Goal: Task Accomplishment & Management: Manage account settings

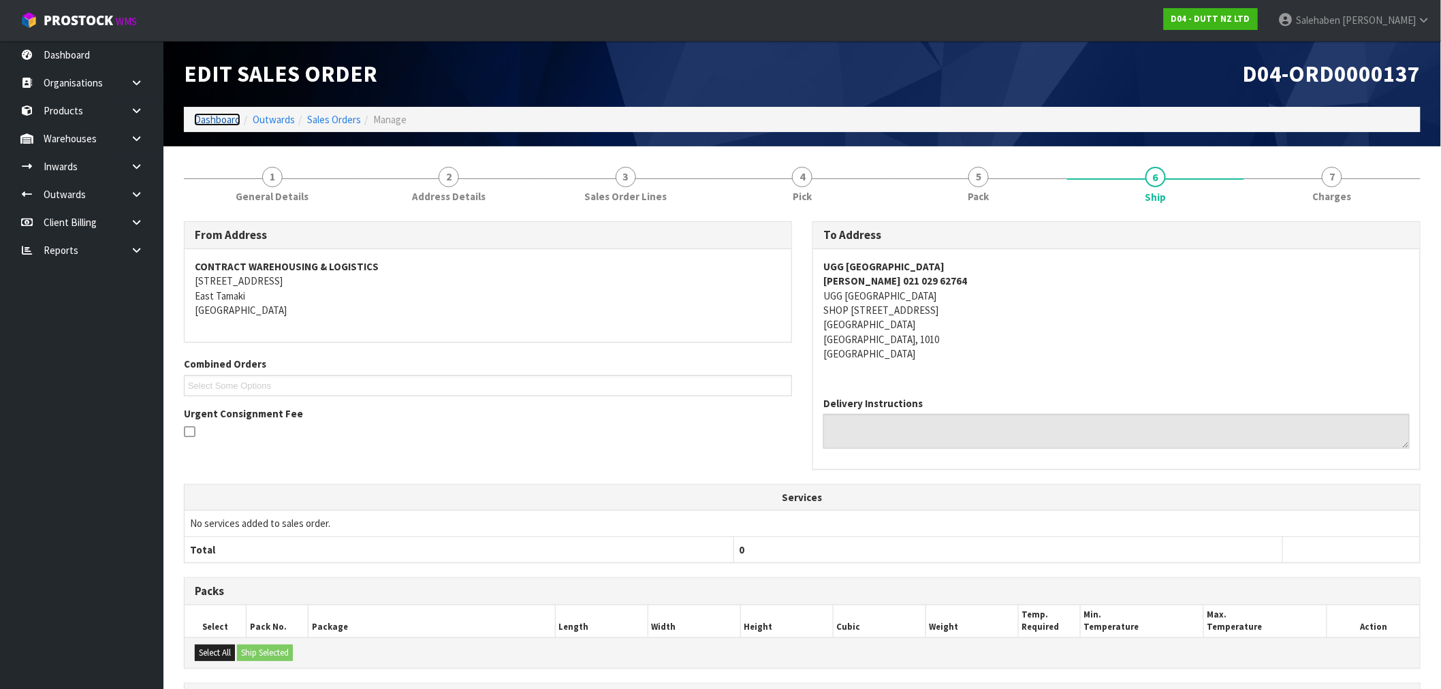
click at [216, 120] on link "Dashboard" at bounding box center [217, 119] width 46 height 13
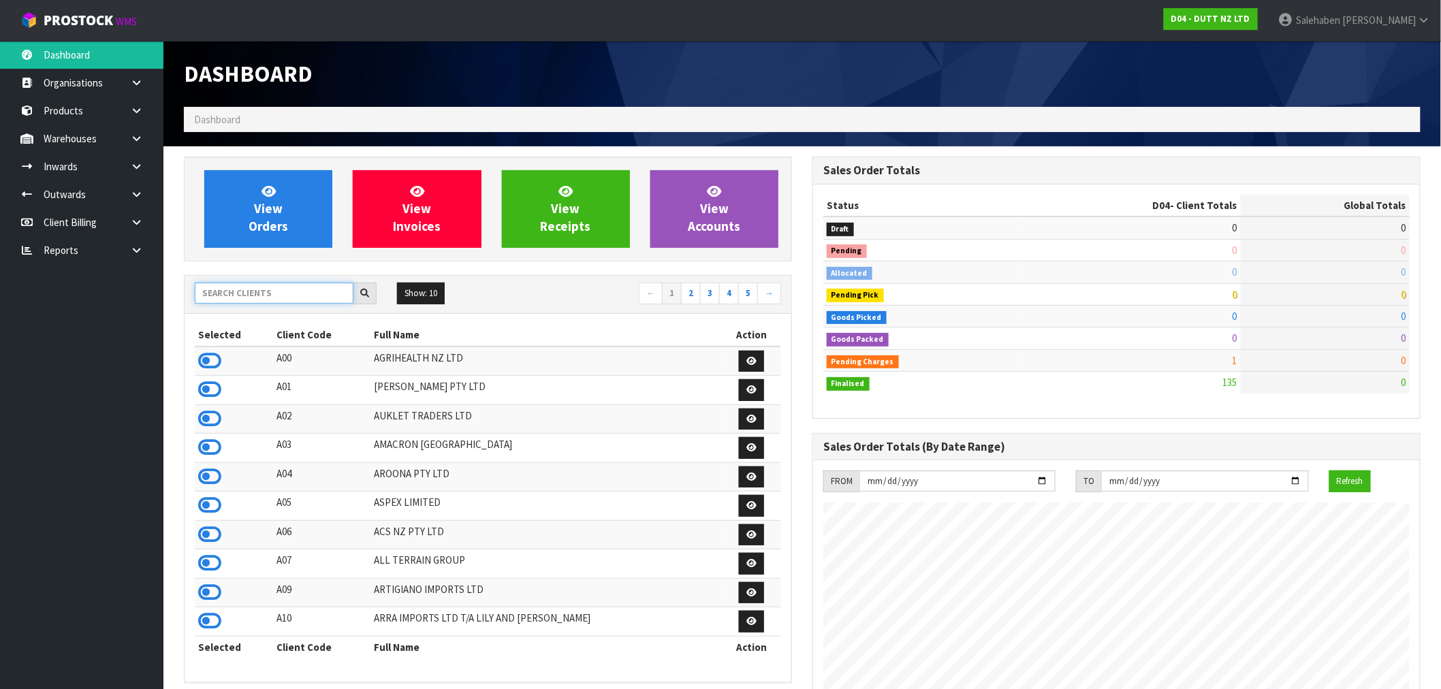
scroll to position [1031, 628]
click at [309, 293] on input "text" at bounding box center [274, 293] width 159 height 21
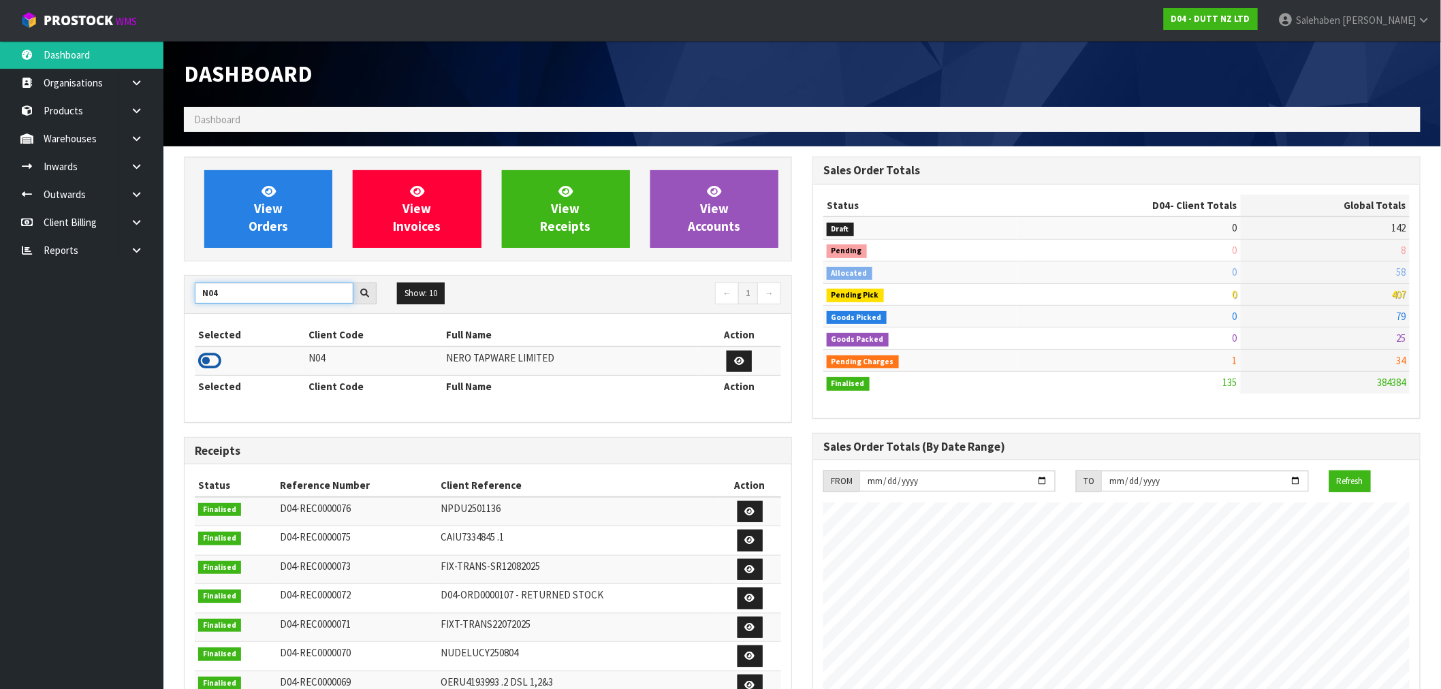
type input "N04"
click at [203, 357] on icon at bounding box center [209, 361] width 23 height 20
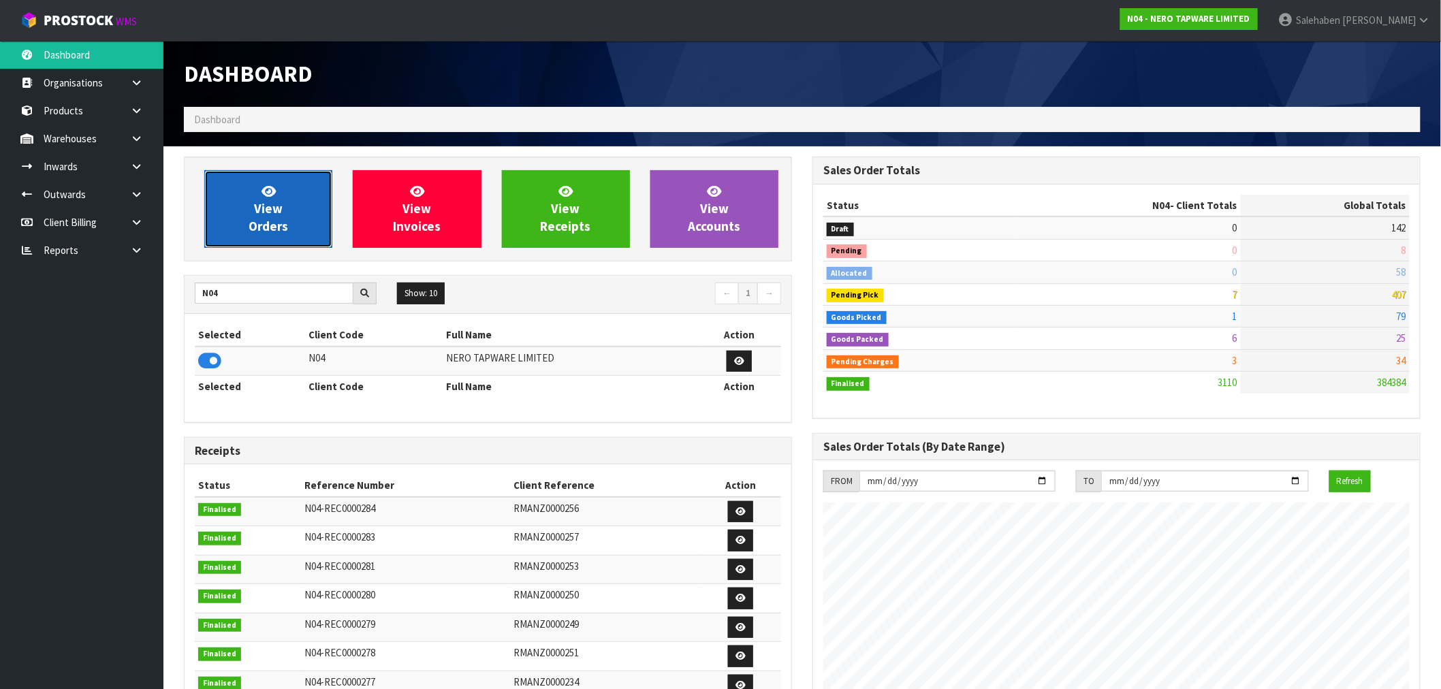
click at [294, 202] on link "View Orders" at bounding box center [268, 209] width 128 height 78
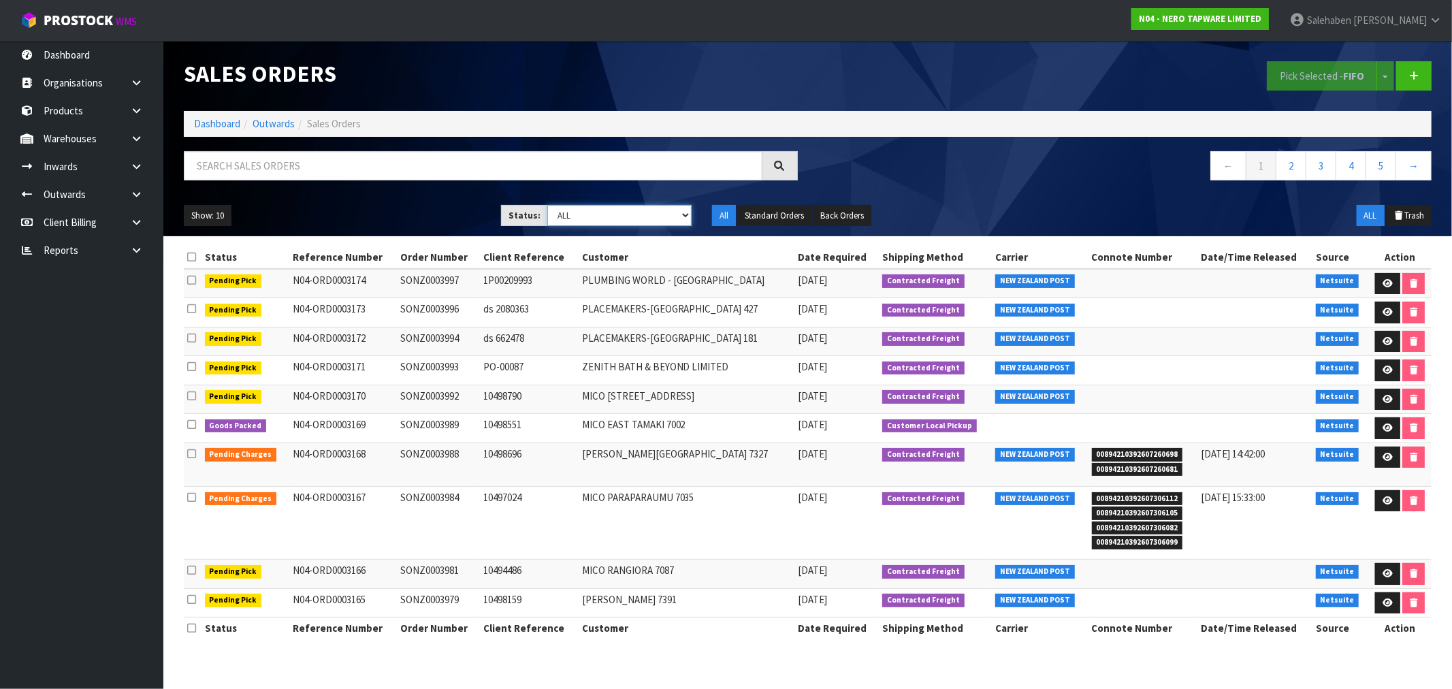
click at [624, 214] on select "Draft Pending Allocated Pending Pick Goods Picked Goods Packed Pending Charges …" at bounding box center [619, 215] width 144 height 21
click at [547, 205] on select "Draft Pending Allocated Pending Pick Goods Picked Goods Packed Pending Charges …" at bounding box center [619, 215] width 144 height 21
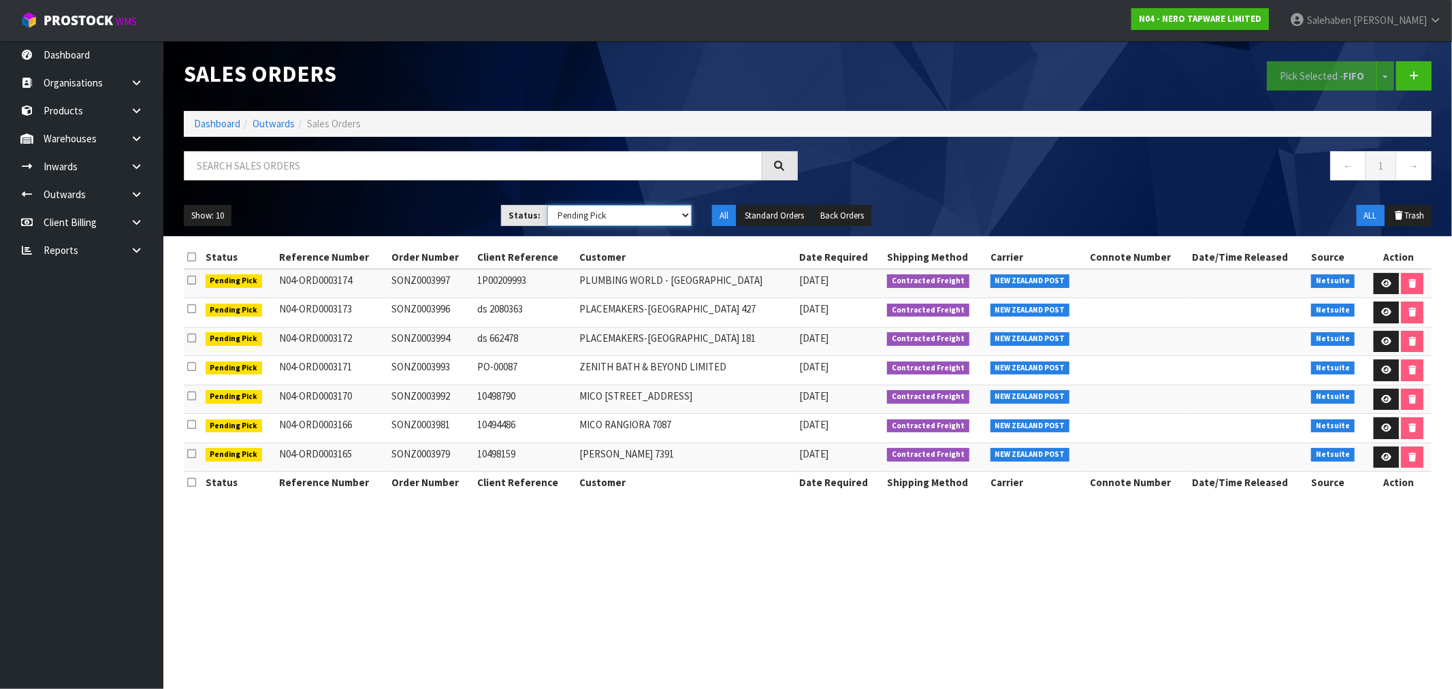
click at [588, 212] on select "Draft Pending Allocated Pending Pick Goods Picked Goods Packed Pending Charges …" at bounding box center [619, 215] width 144 height 21
select select "string:4"
click at [547, 205] on select "Draft Pending Allocated Pending Pick Goods Picked Goods Packed Pending Charges …" at bounding box center [619, 215] width 144 height 21
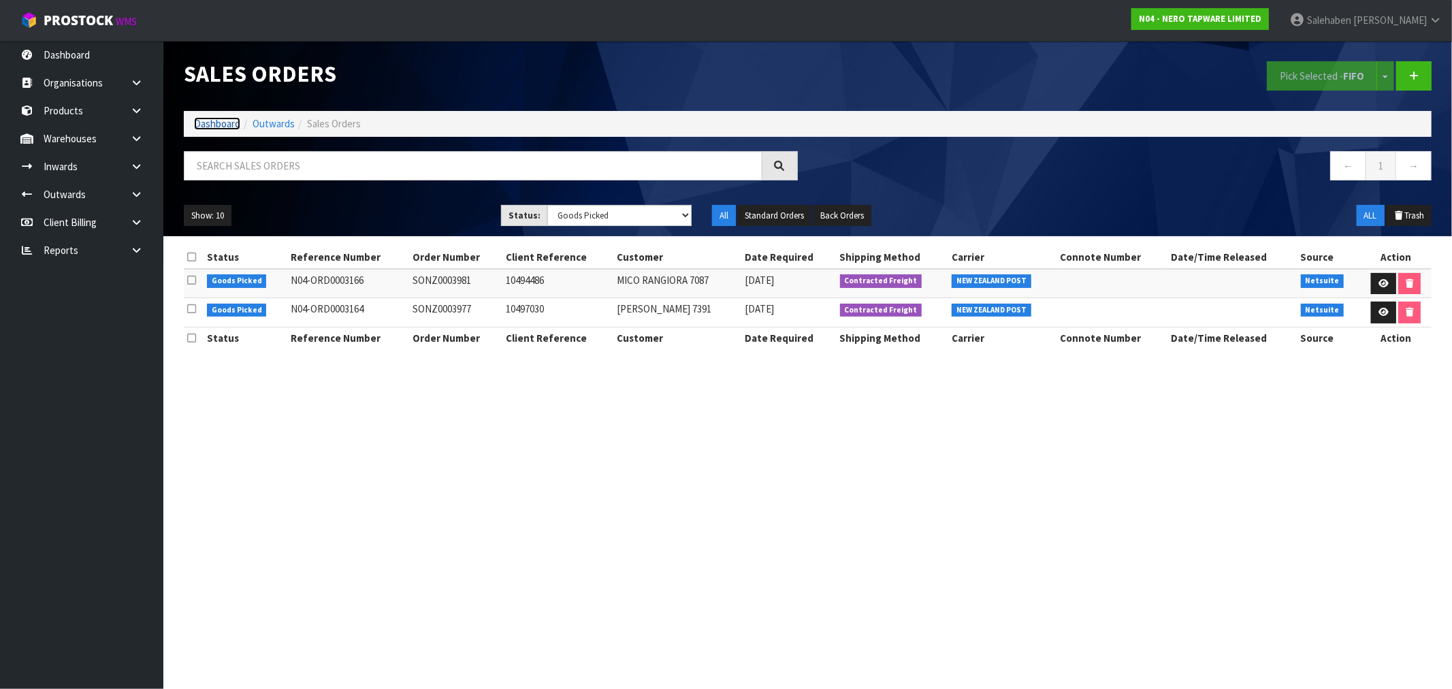
click at [214, 125] on link "Dashboard" at bounding box center [217, 123] width 46 height 13
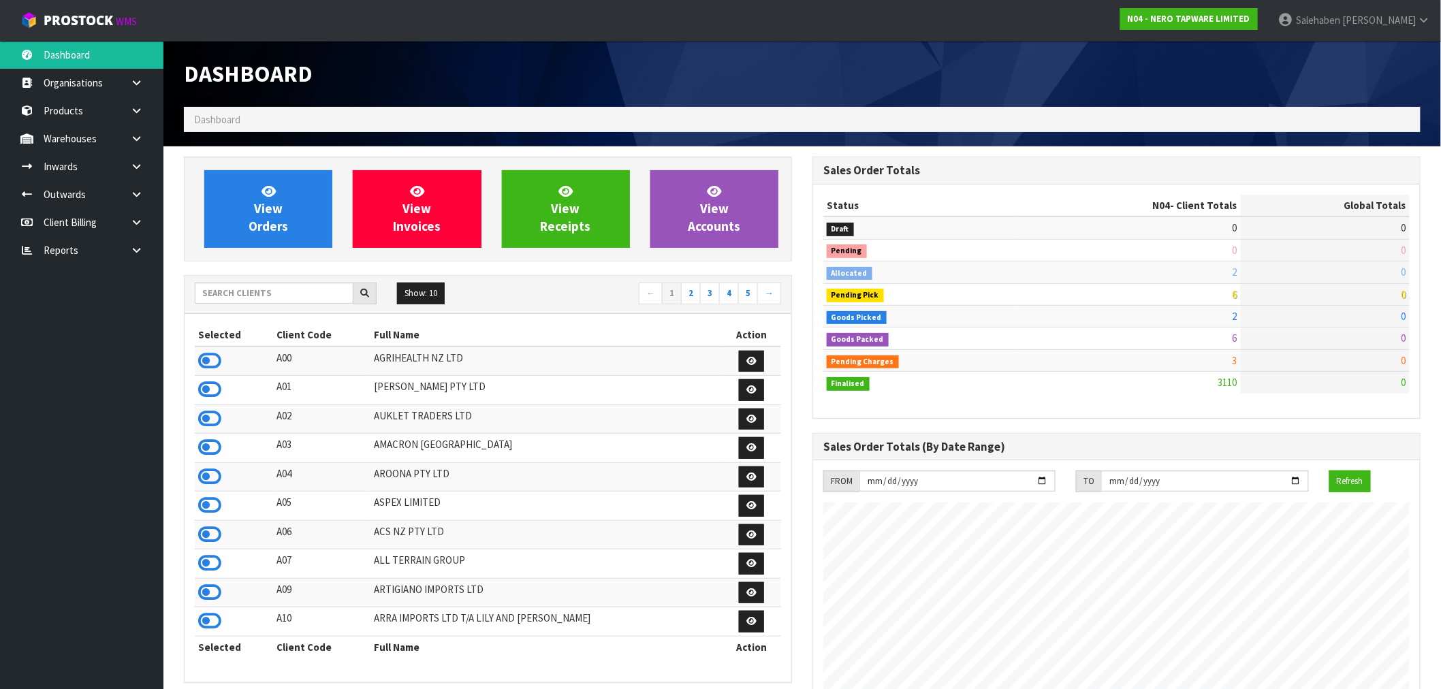
scroll to position [1031, 628]
drag, startPoint x: 291, startPoint y: 287, endPoint x: 235, endPoint y: 290, distance: 55.9
click at [235, 290] on input "text" at bounding box center [274, 293] width 159 height 21
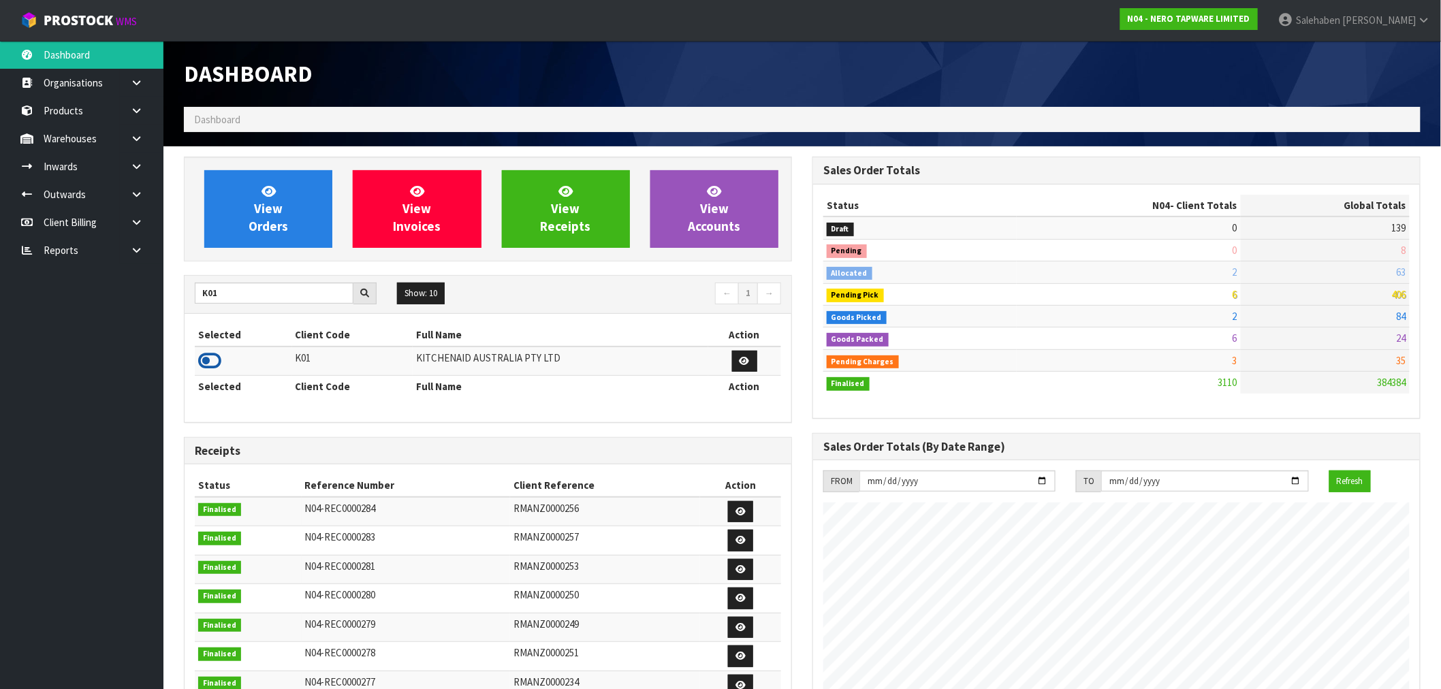
click at [210, 363] on icon at bounding box center [209, 361] width 23 height 20
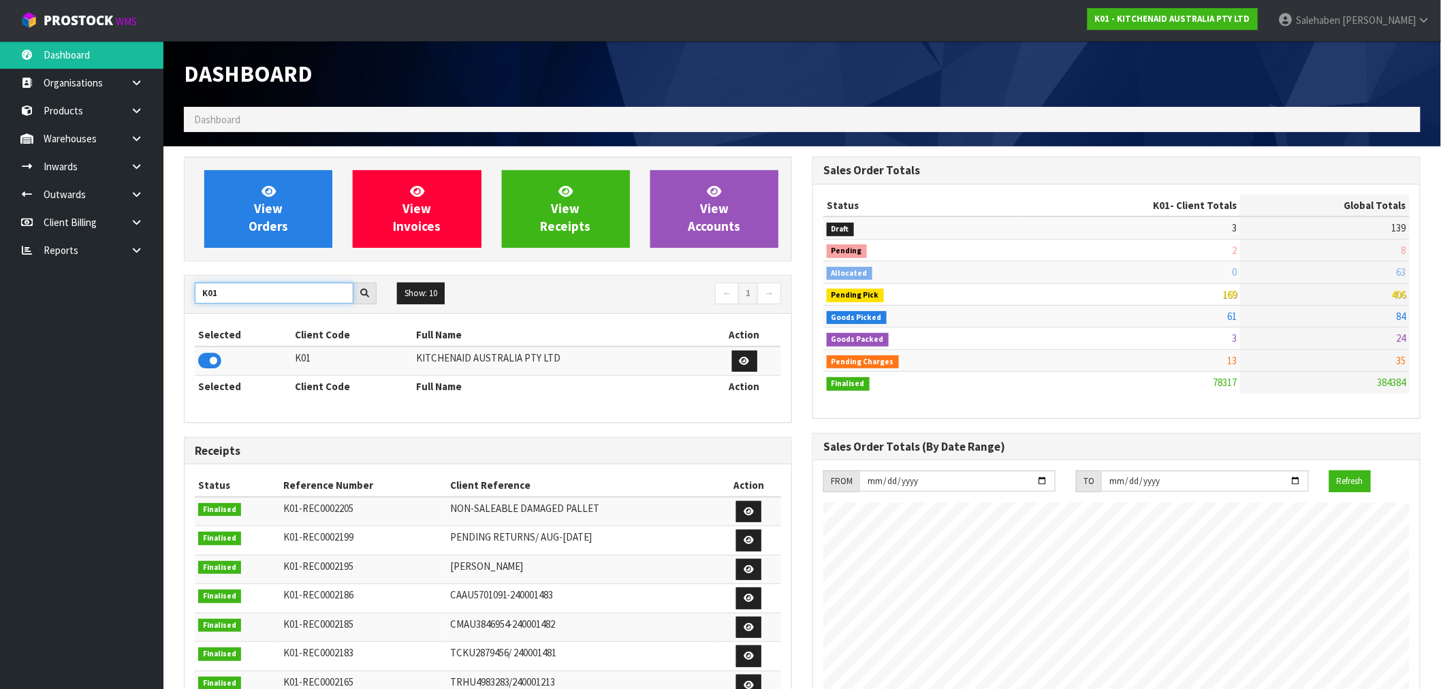
drag, startPoint x: 234, startPoint y: 297, endPoint x: 174, endPoint y: 304, distance: 60.3
click at [174, 304] on div "View Orders View Invoices View Receipts View Accounts K01 Show: 10 5 10 25 50 ←…" at bounding box center [488, 555] width 628 height 797
click at [207, 366] on icon at bounding box center [209, 361] width 23 height 20
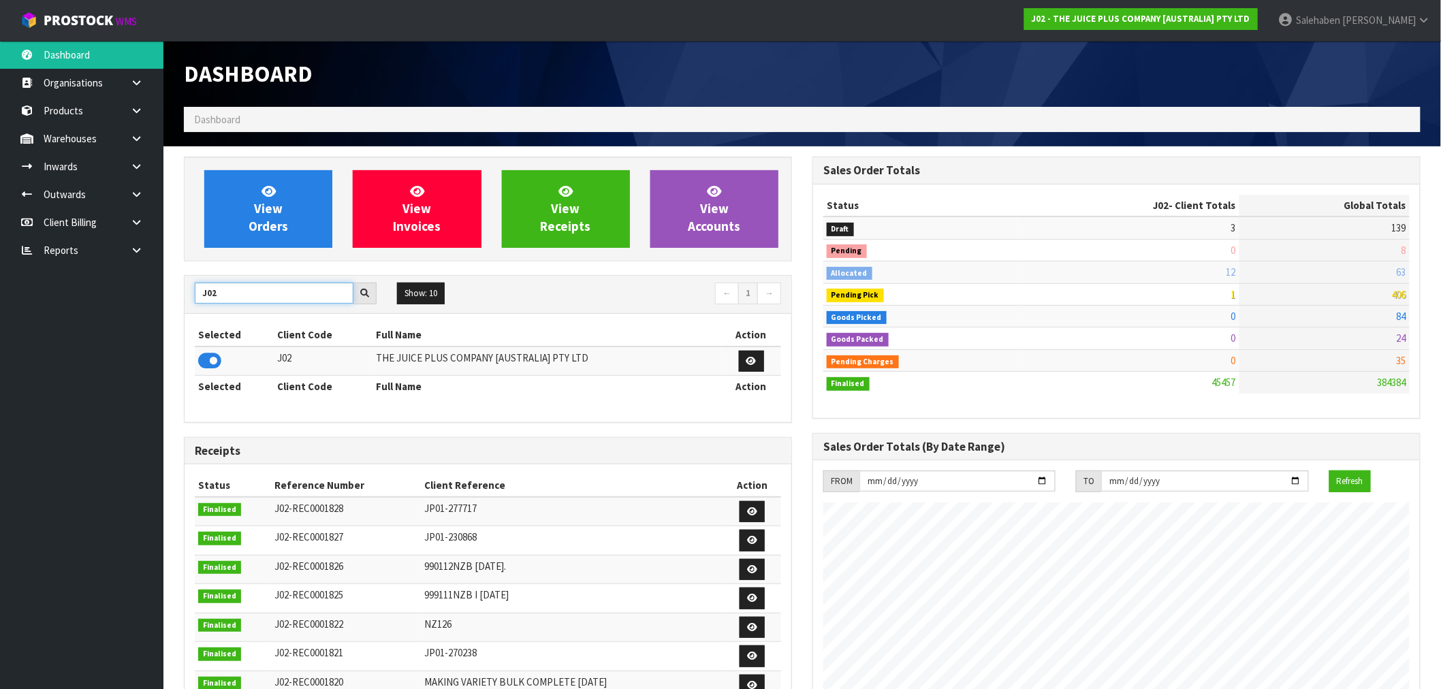
drag, startPoint x: 219, startPoint y: 295, endPoint x: 155, endPoint y: 306, distance: 64.9
click at [157, 306] on body "Toggle navigation ProStock WMS J02 - THE JUICE PLUS COMPANY [AUSTRALIA] PTY LTD…" at bounding box center [720, 344] width 1441 height 689
type input "S08"
click at [206, 364] on icon at bounding box center [209, 361] width 23 height 20
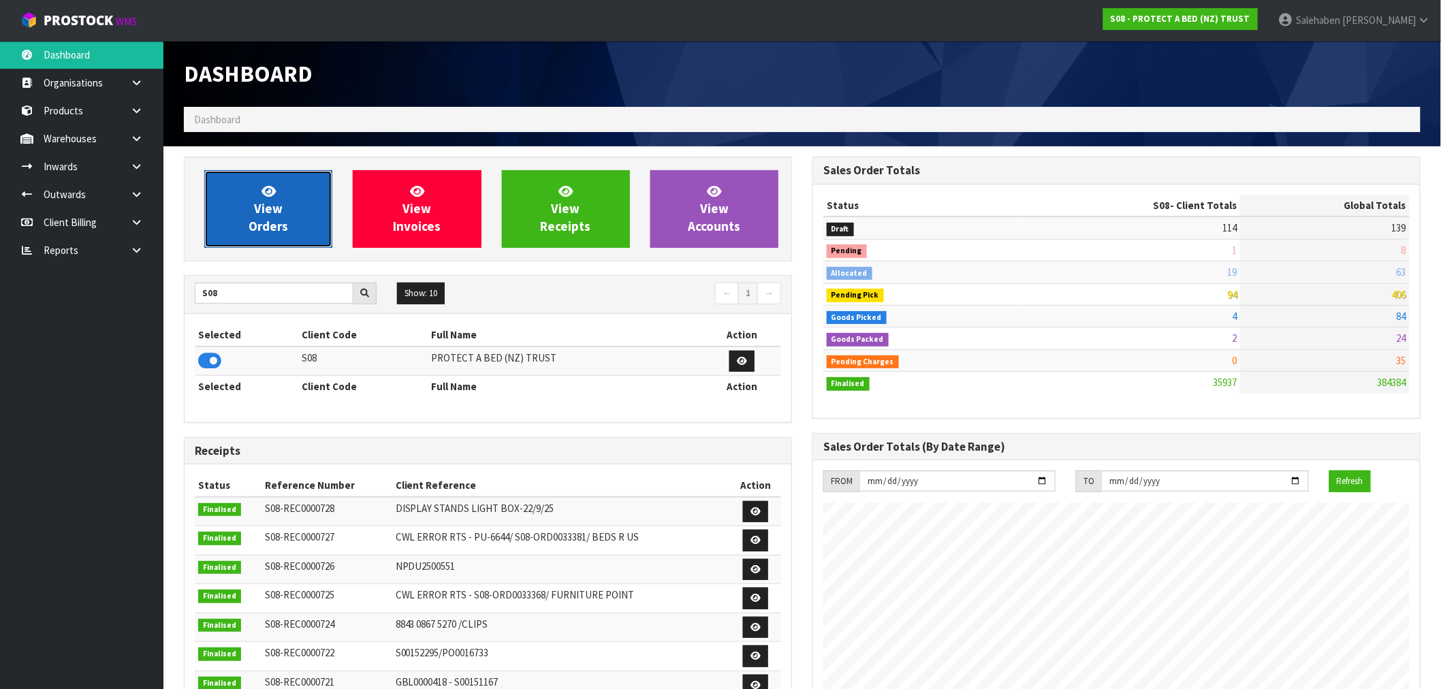
click at [294, 191] on link "View Orders" at bounding box center [268, 209] width 128 height 78
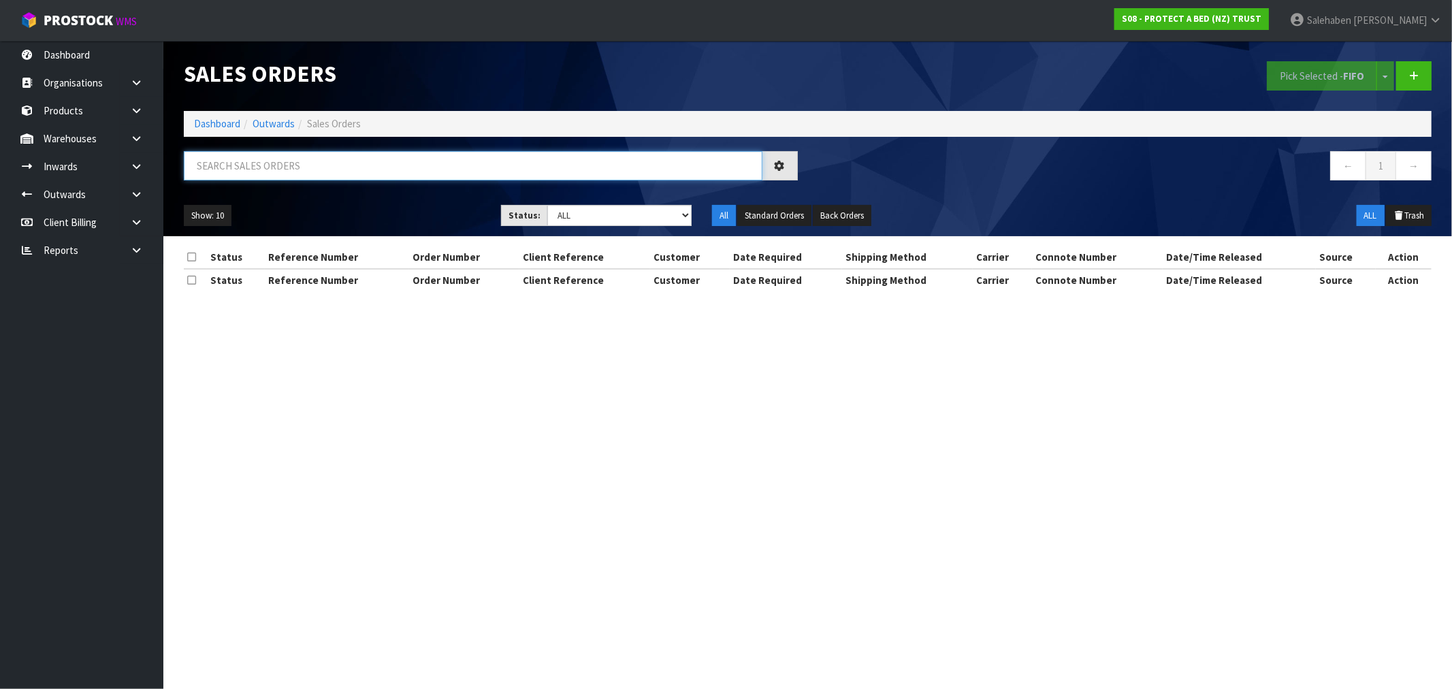
click at [323, 171] on input "text" at bounding box center [473, 165] width 579 height 29
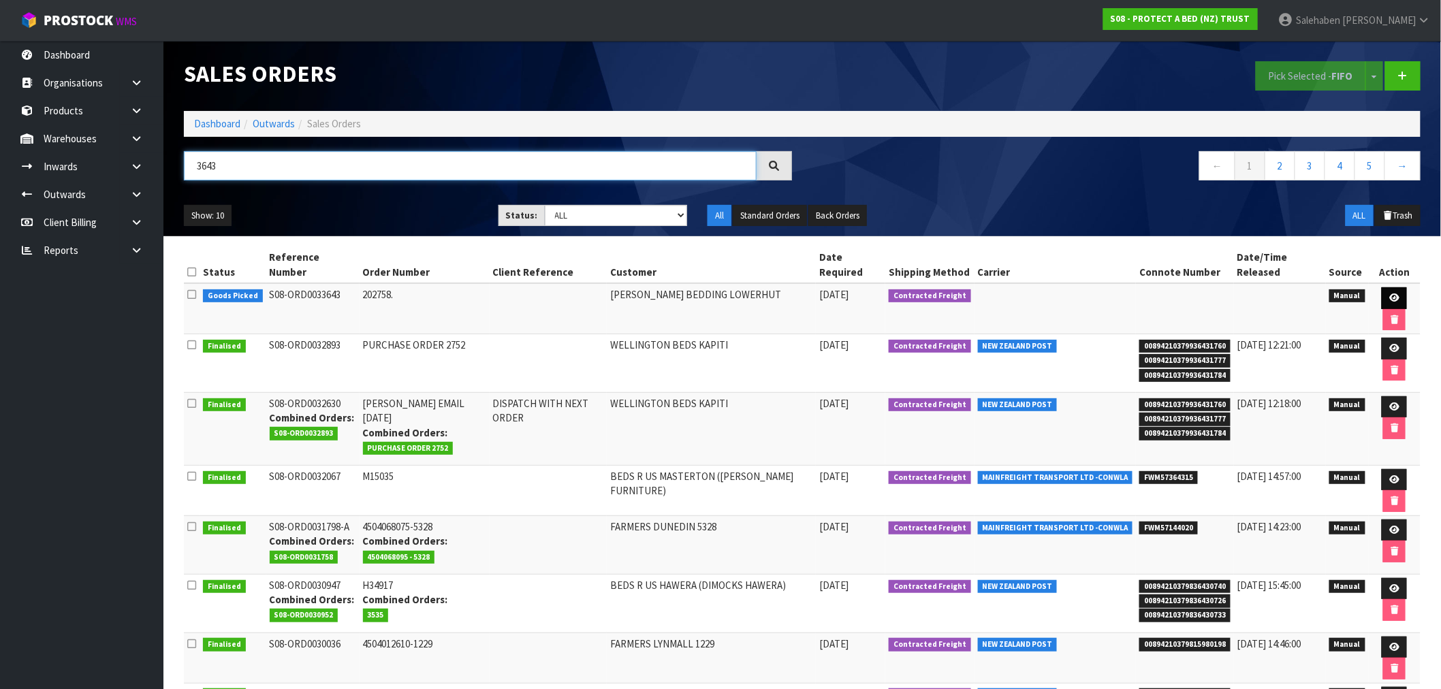
type input "3643"
click at [1389, 293] on icon at bounding box center [1394, 297] width 10 height 9
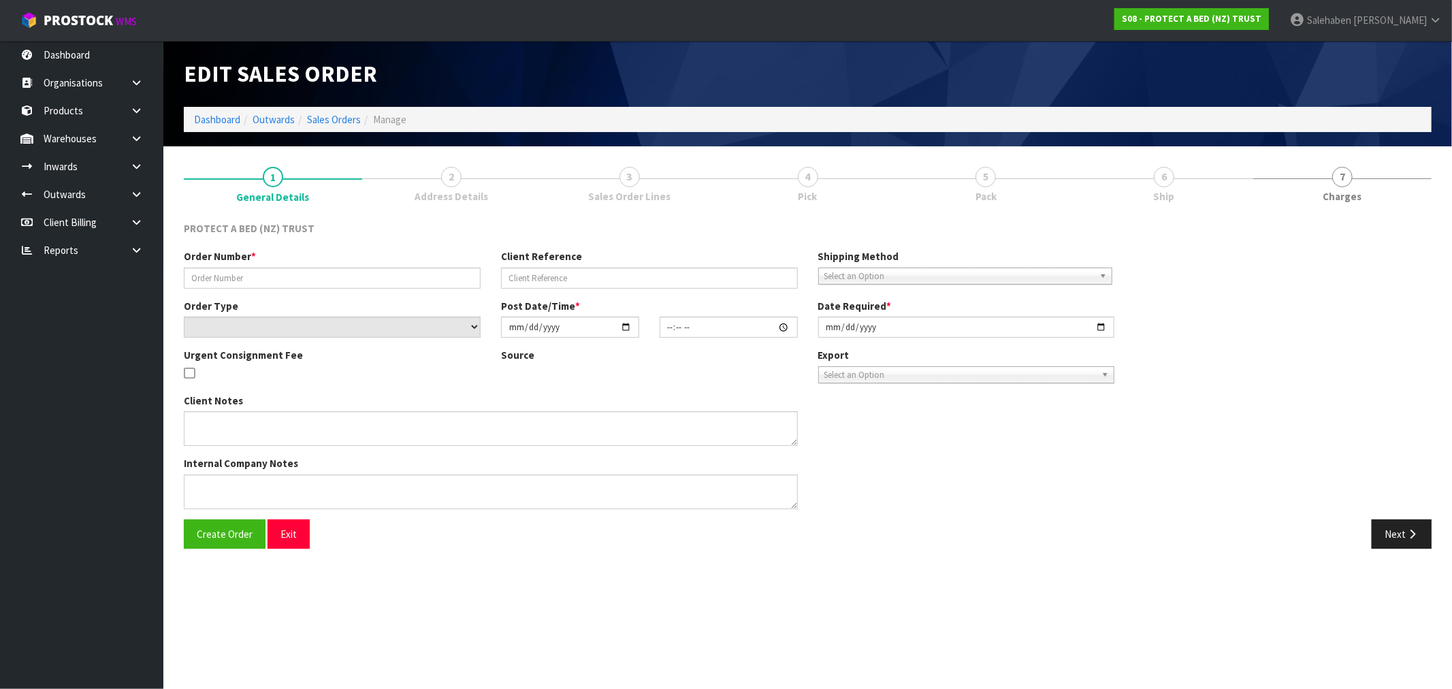
type input "202758."
select select "number:0"
type input "[DATE]"
type input "09:43:00.000"
type input "[DATE]"
